Goal: Entertainment & Leisure: Consume media (video, audio)

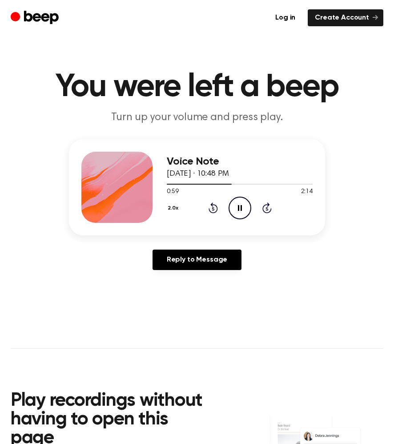
click at [245, 202] on icon "Pause Audio" at bounding box center [240, 208] width 23 height 23
click at [244, 199] on icon "Play Audio" at bounding box center [240, 208] width 23 height 23
click at [214, 206] on icon "Rewind 5 seconds" at bounding box center [213, 208] width 10 height 12
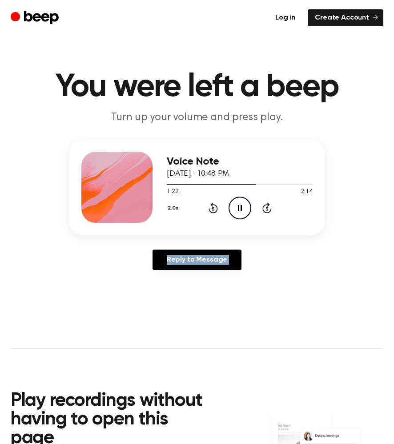
click at [214, 206] on icon "Rewind 5 seconds" at bounding box center [213, 208] width 10 height 12
click at [253, 208] on div "2.0x Rewind 5 seconds Pause Audio Skip 5 seconds" at bounding box center [240, 208] width 146 height 23
click at [246, 208] on icon "Pause Audio" at bounding box center [240, 208] width 23 height 23
click at [211, 209] on icon "Rewind 5 seconds" at bounding box center [213, 208] width 10 height 12
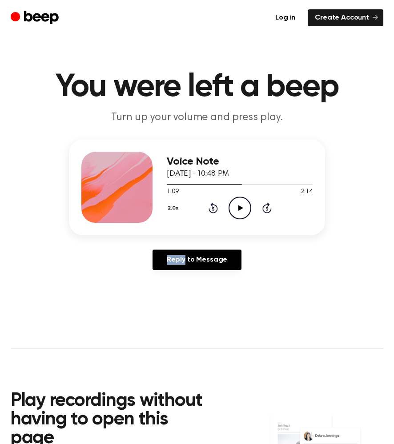
click at [211, 209] on icon "Rewind 5 seconds" at bounding box center [213, 208] width 10 height 12
click at [239, 213] on icon "Play Audio" at bounding box center [240, 208] width 23 height 23
click at [239, 213] on icon "Pause Audio" at bounding box center [240, 208] width 23 height 23
click at [211, 203] on icon at bounding box center [213, 207] width 9 height 11
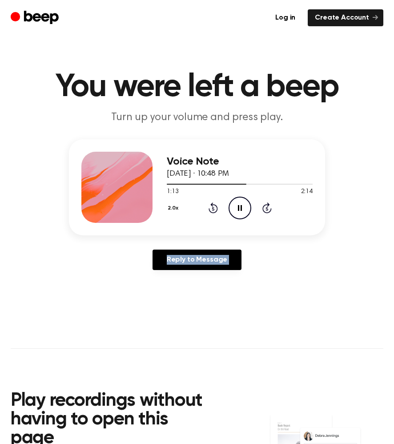
click at [211, 203] on icon at bounding box center [213, 207] width 9 height 11
click at [236, 210] on icon "Pause Audio" at bounding box center [240, 208] width 23 height 23
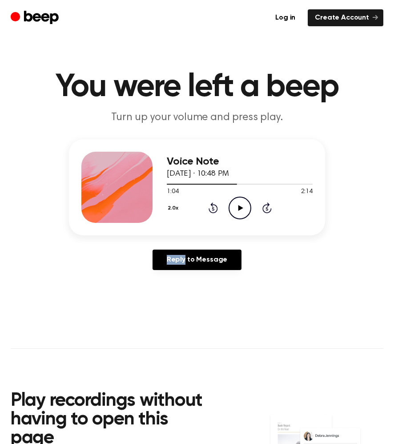
click at [236, 210] on icon "Play Audio" at bounding box center [240, 208] width 23 height 23
click at [236, 210] on icon "Pause Audio" at bounding box center [240, 208] width 23 height 23
click at [236, 200] on icon "Pause Audio" at bounding box center [240, 208] width 23 height 23
